Goal: Download file/media

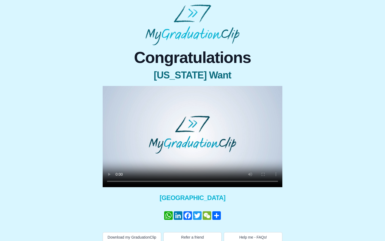
scroll to position [11, 0]
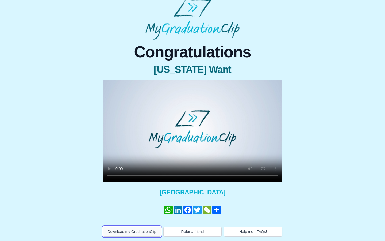
click at [135, 230] on button "Download my GraduationClip" at bounding box center [132, 231] width 59 height 10
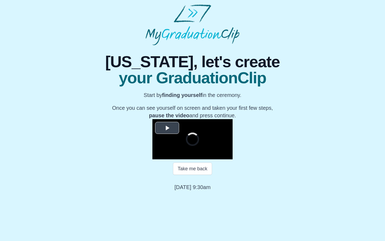
scroll to position [23, 0]
click at [167, 128] on span "Video Player" at bounding box center [167, 128] width 0 height 0
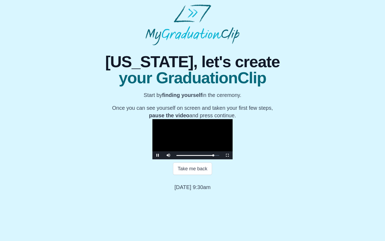
click at [179, 159] on video "Video Player" at bounding box center [192, 139] width 80 height 40
click at [186, 193] on button "Continue" at bounding box center [192, 187] width 28 height 12
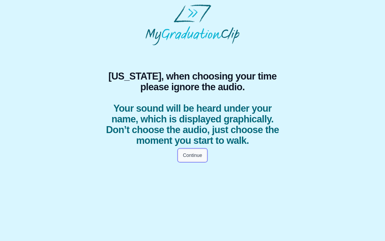
click at [197, 155] on button "Continue" at bounding box center [192, 155] width 28 height 12
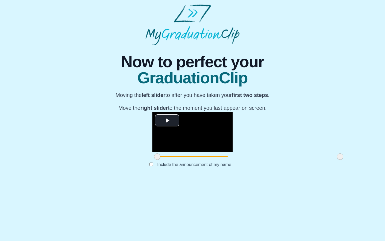
scroll to position [10, 0]
click at [167, 120] on span "Video Player" at bounding box center [167, 120] width 0 height 0
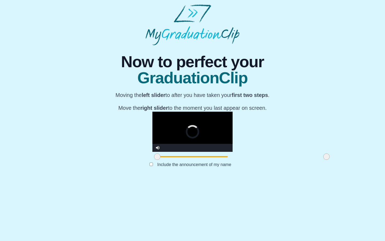
drag, startPoint x: 285, startPoint y: 216, endPoint x: 259, endPoint y: 216, distance: 25.9
click at [323, 160] on span at bounding box center [326, 156] width 6 height 6
drag, startPoint x: 259, startPoint y: 216, endPoint x: 242, endPoint y: 216, distance: 16.9
click at [301, 160] on span at bounding box center [304, 156] width 6 height 6
drag, startPoint x: 242, startPoint y: 216, endPoint x: 232, endPoint y: 216, distance: 9.4
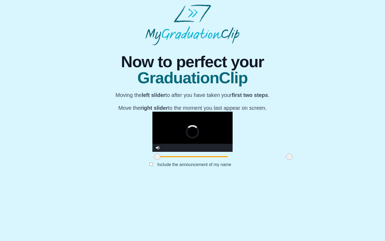
click at [286, 160] on span at bounding box center [289, 156] width 6 height 6
drag, startPoint x: 101, startPoint y: 216, endPoint x: 133, endPoint y: 216, distance: 32.9
click at [187, 160] on span at bounding box center [190, 156] width 6 height 6
drag, startPoint x: 235, startPoint y: 215, endPoint x: 239, endPoint y: 216, distance: 3.8
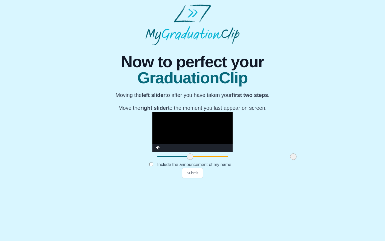
click at [290, 160] on span at bounding box center [293, 156] width 6 height 6
click at [193, 178] on button "Submit" at bounding box center [192, 173] width 21 height 10
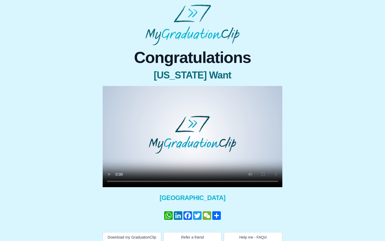
click at [172, 159] on video at bounding box center [193, 136] width 180 height 101
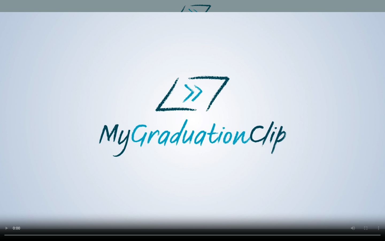
click at [230, 109] on video at bounding box center [192, 120] width 385 height 241
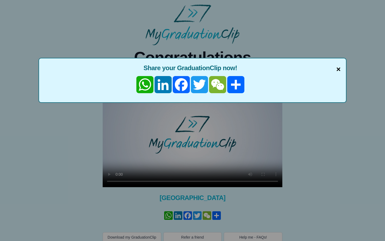
click at [338, 68] on span "×" at bounding box center [339, 69] width 4 height 11
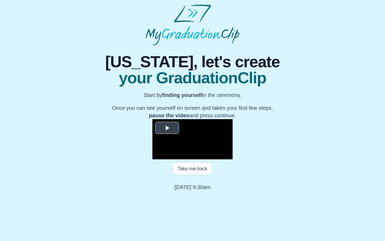
scroll to position [23, 0]
click at [167, 128] on span "Video Player" at bounding box center [167, 128] width 0 height 0
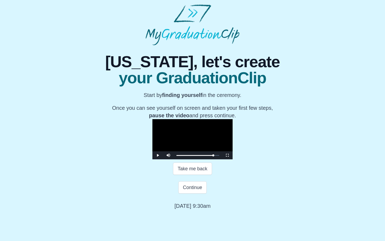
click at [179, 131] on video "Video Player" at bounding box center [192, 139] width 80 height 40
click at [196, 193] on button "Continue" at bounding box center [192, 187] width 28 height 12
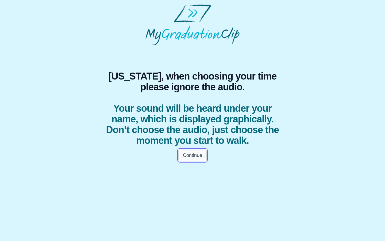
click at [195, 155] on button "Continue" at bounding box center [192, 155] width 28 height 12
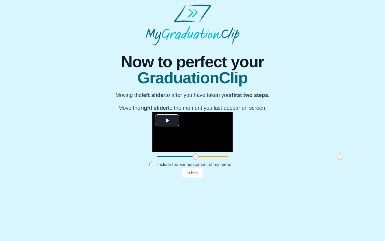
drag, startPoint x: 100, startPoint y: 226, endPoint x: 139, endPoint y: 233, distance: 39.1
click at [139, 178] on div "**********" at bounding box center [192, 111] width 193 height 133
drag, startPoint x: 284, startPoint y: 225, endPoint x: 234, endPoint y: 223, distance: 49.8
click at [287, 160] on span at bounding box center [290, 156] width 6 height 6
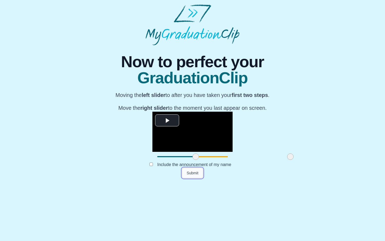
click at [197, 178] on button "Submit" at bounding box center [192, 173] width 21 height 10
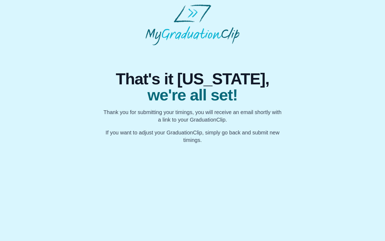
scroll to position [0, 0]
